Goal: Consume media (video, audio)

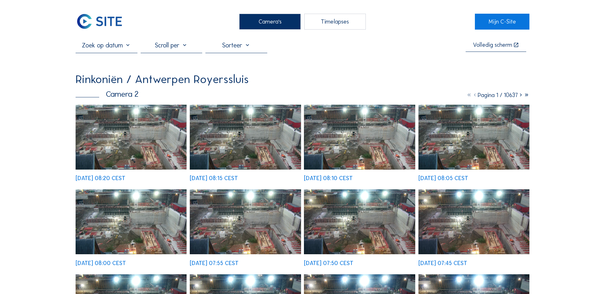
click at [249, 23] on div "Camera's" at bounding box center [270, 22] width 62 height 16
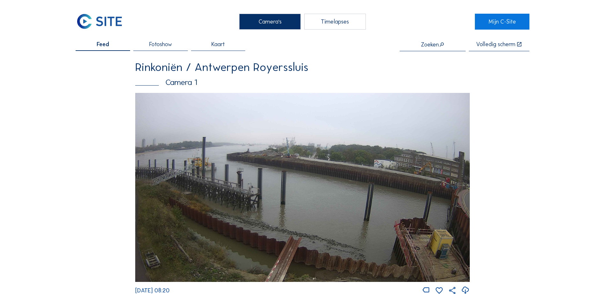
click at [214, 148] on img at bounding box center [302, 187] width 334 height 189
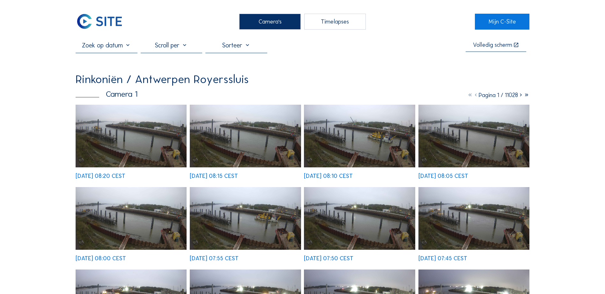
click at [129, 140] on img at bounding box center [131, 136] width 111 height 63
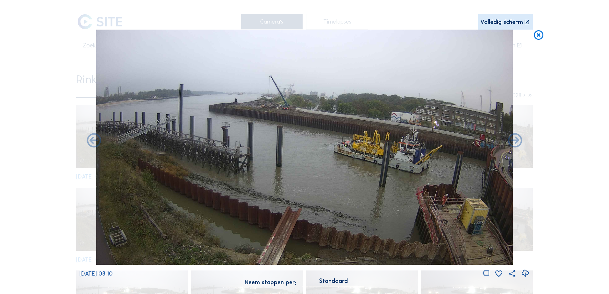
click at [484, 25] on div "Volledig scherm" at bounding box center [502, 22] width 43 height 6
